Goal: Obtain resource: Obtain resource

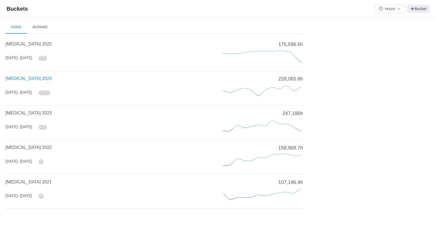
click at [19, 80] on span "CAPEX 2024" at bounding box center [28, 78] width 46 height 5
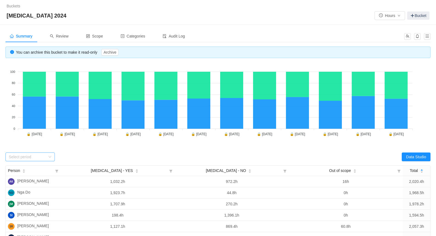
click at [25, 155] on div "Select period" at bounding box center [27, 156] width 37 height 5
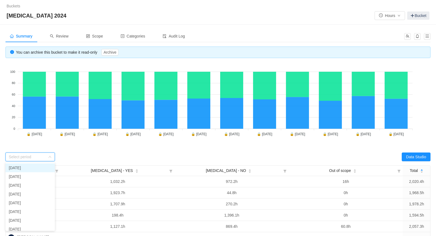
click at [27, 165] on li "January 2024" at bounding box center [29, 168] width 49 height 9
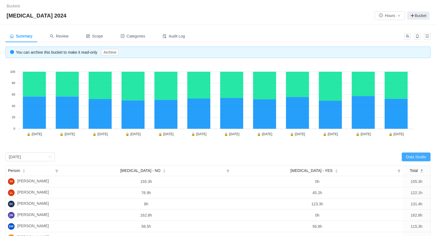
click at [415, 156] on button "Data Studio" at bounding box center [416, 157] width 29 height 9
